Goal: Information Seeking & Learning: Learn about a topic

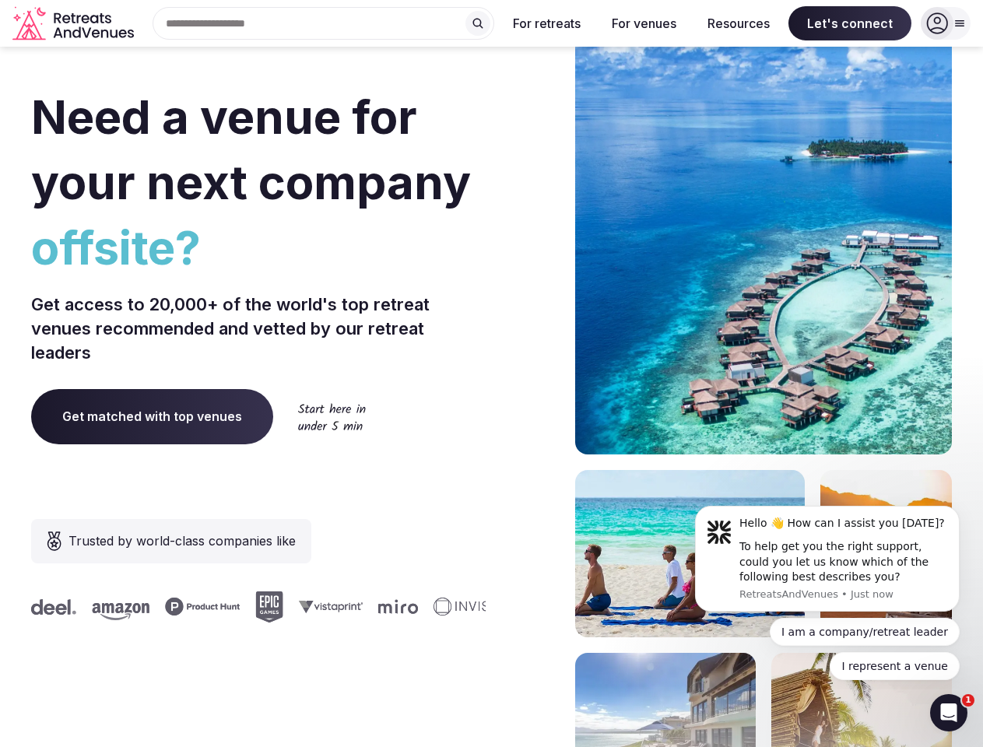
click at [491, 374] on div "Need a venue for your next company offsite? Get access to 20,000+ of the world'…" at bounding box center [491, 466] width 921 height 938
click at [324, 23] on div "Search Popular Destinations [GEOGRAPHIC_DATA], [GEOGRAPHIC_DATA] [GEOGRAPHIC_DA…" at bounding box center [317, 23] width 354 height 33
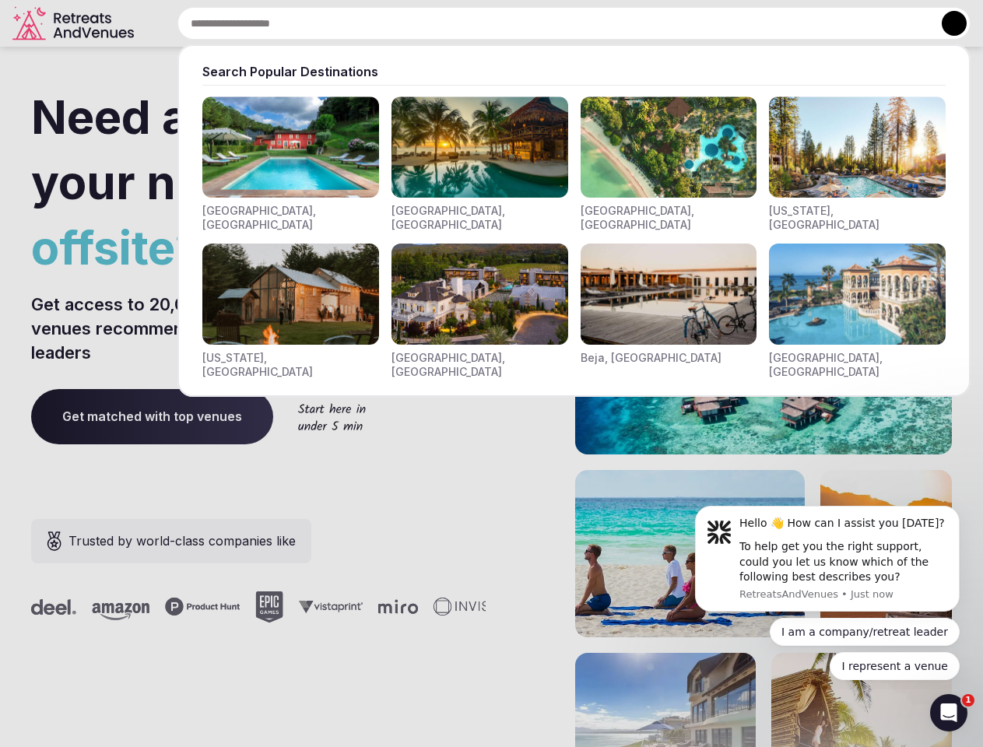
click at [478, 23] on input "text" at bounding box center [573, 23] width 793 height 33
click at [547, 23] on input "text" at bounding box center [573, 23] width 793 height 33
click at [644, 23] on input "text" at bounding box center [573, 23] width 793 height 33
click at [739, 23] on input "text" at bounding box center [573, 23] width 793 height 33
click at [850, 23] on input "text" at bounding box center [573, 23] width 793 height 33
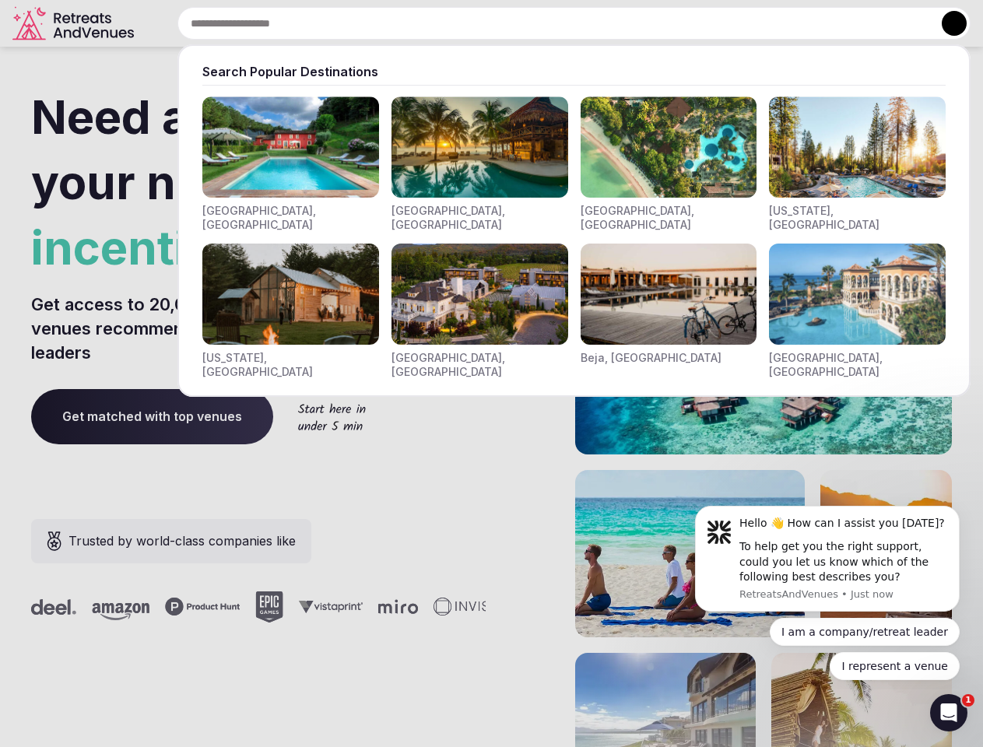
click at [946, 23] on button at bounding box center [954, 23] width 25 height 25
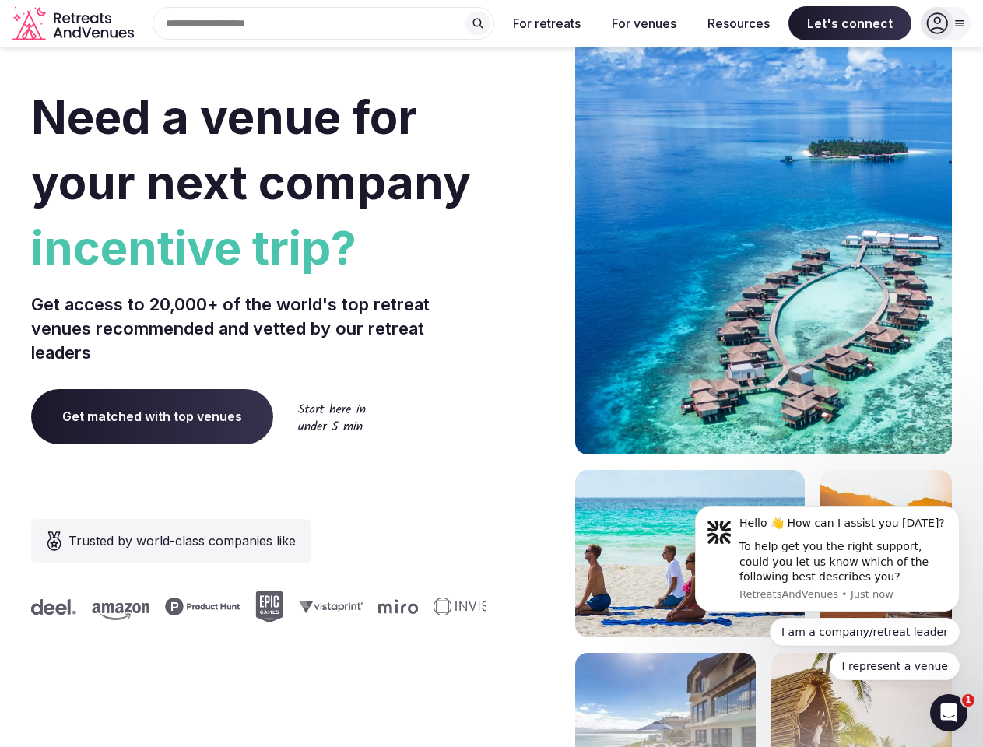
click at [827, 559] on div "To help get you the right support, could you let us know which of the following…" at bounding box center [843, 562] width 209 height 46
